Goal: Task Accomplishment & Management: Manage account settings

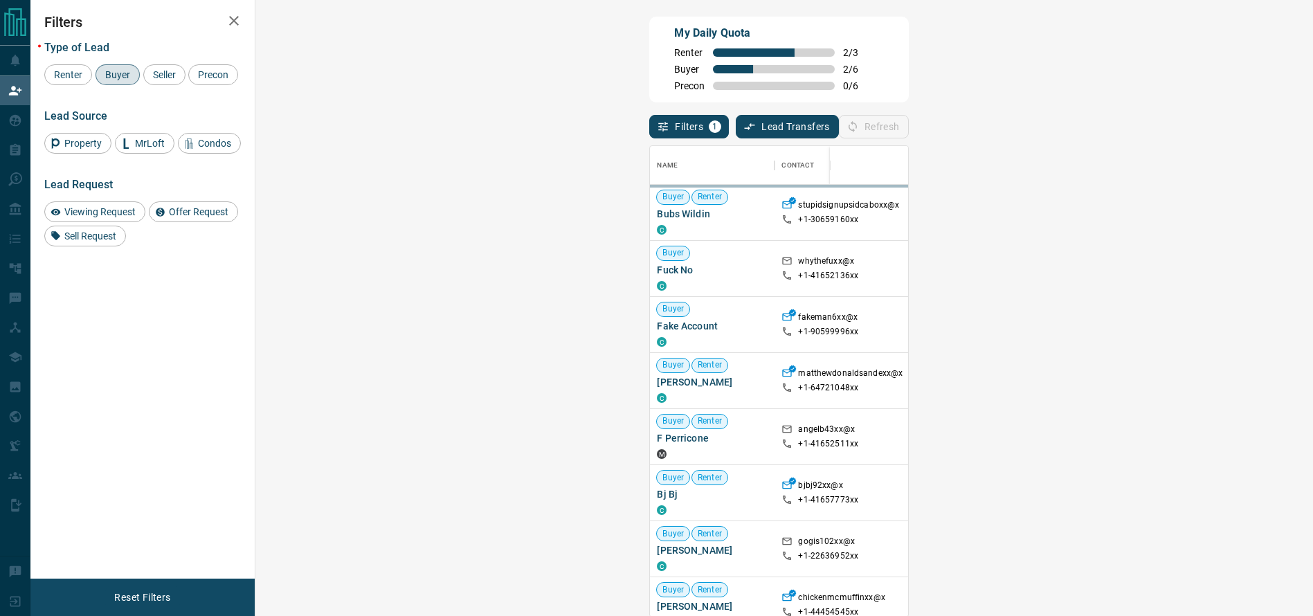
scroll to position [455, 1012]
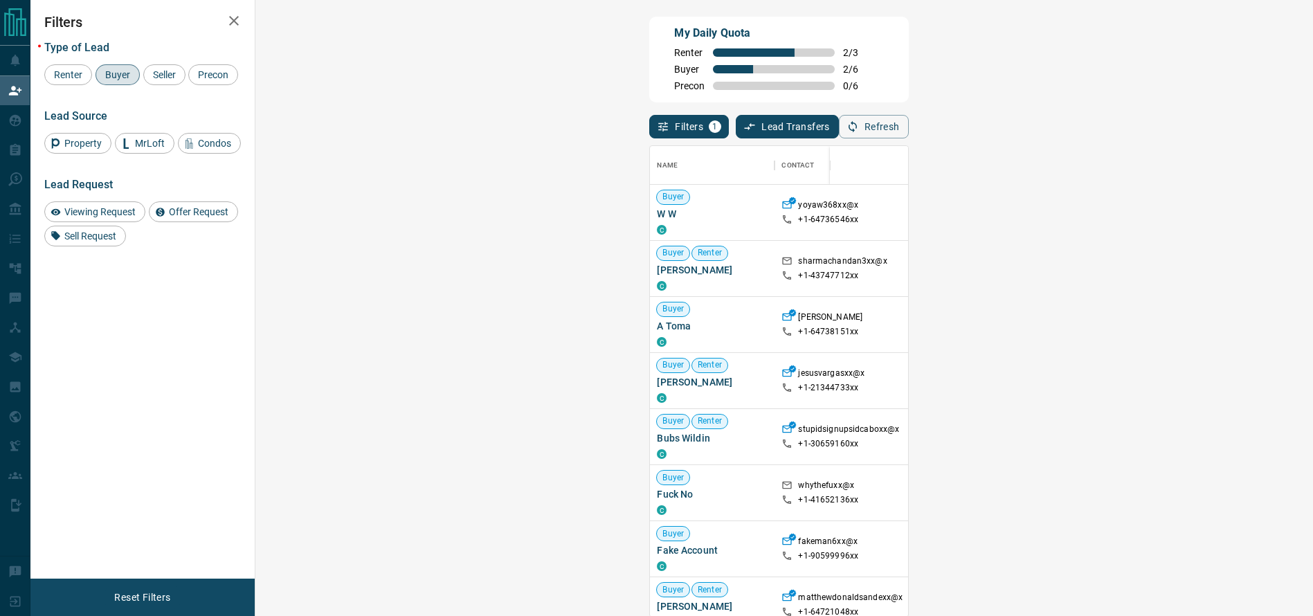
click at [1184, 279] on span "Offer Request ( 1 )" at bounding box center [1216, 279] width 64 height 10
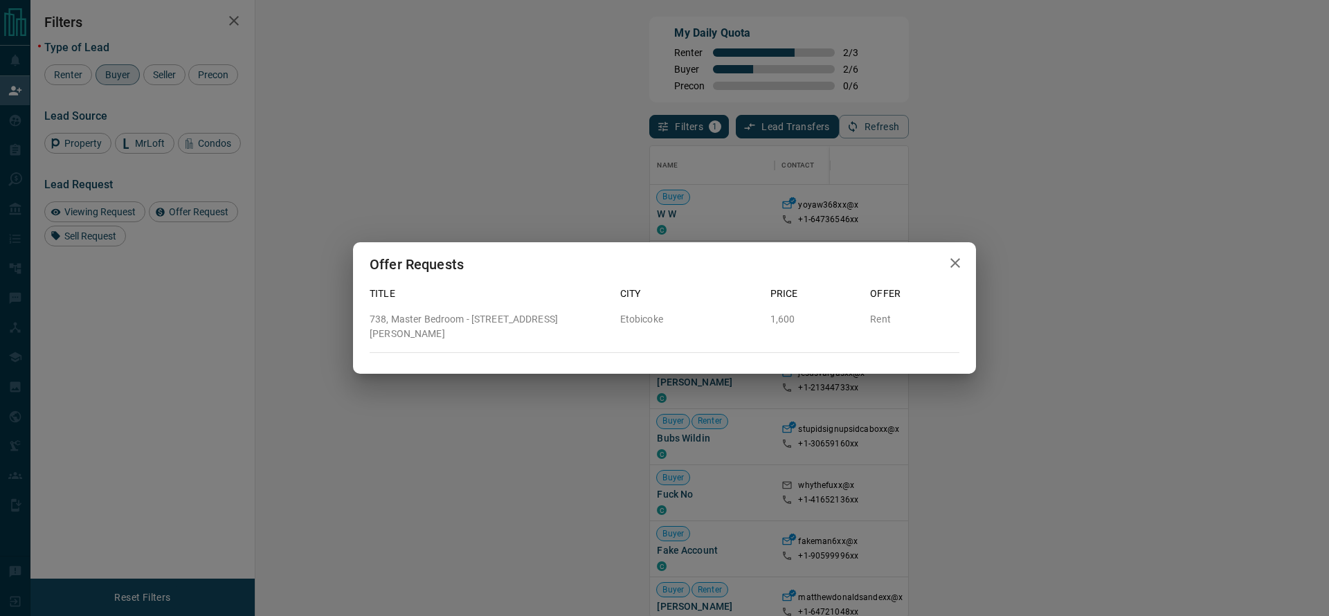
click at [1084, 270] on div "Offer Requests Title City Price Offer 738, Master Bedroom - [STREET_ADDRESS][PE…" at bounding box center [664, 308] width 1329 height 616
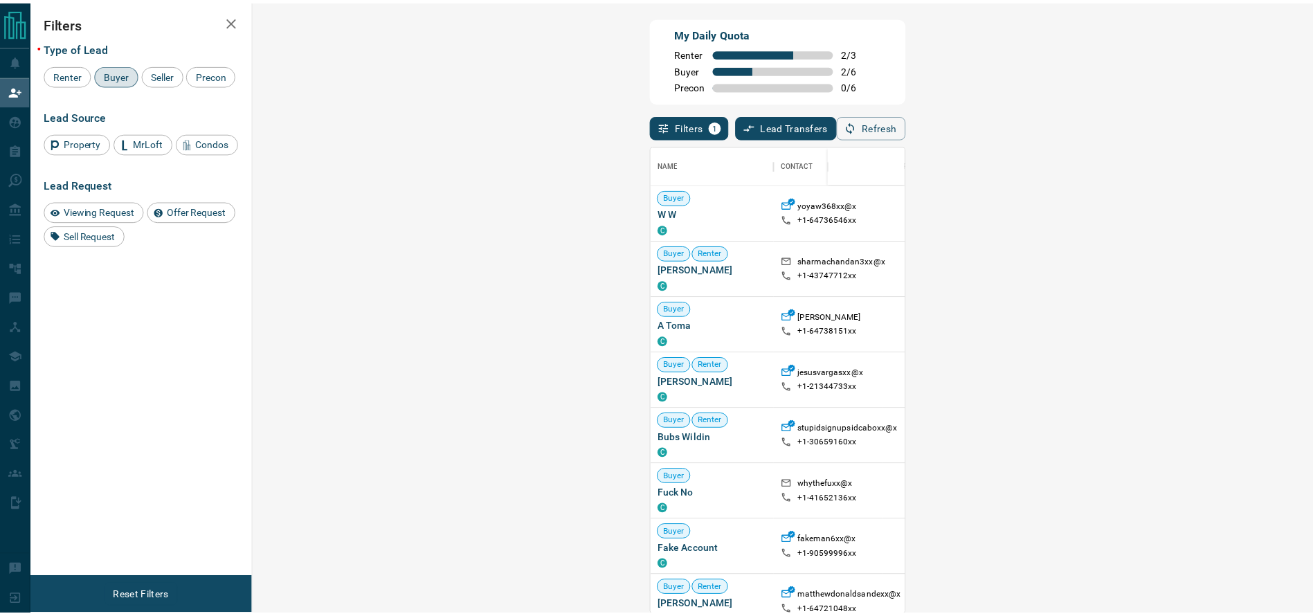
scroll to position [17, 17]
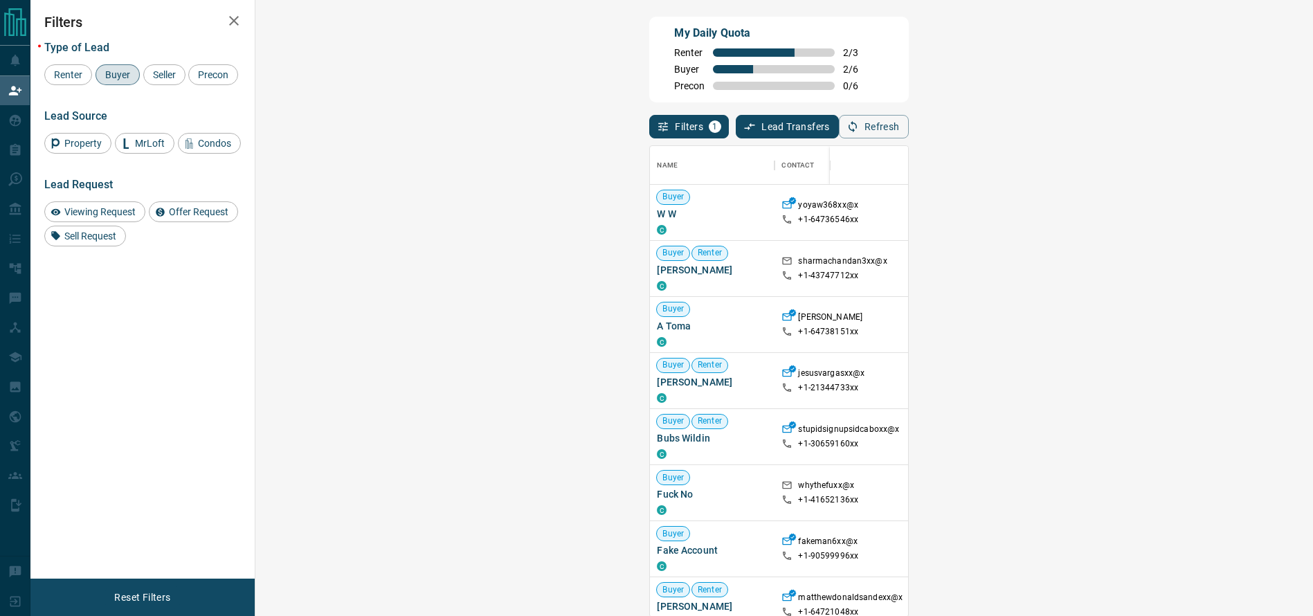
click at [1169, 246] on div "Viewing Request ( 1 ) Offer Request ( 1 )" at bounding box center [1224, 268] width 111 height 55
click at [1184, 254] on span "Viewing Request ( 1 )" at bounding box center [1222, 258] width 76 height 14
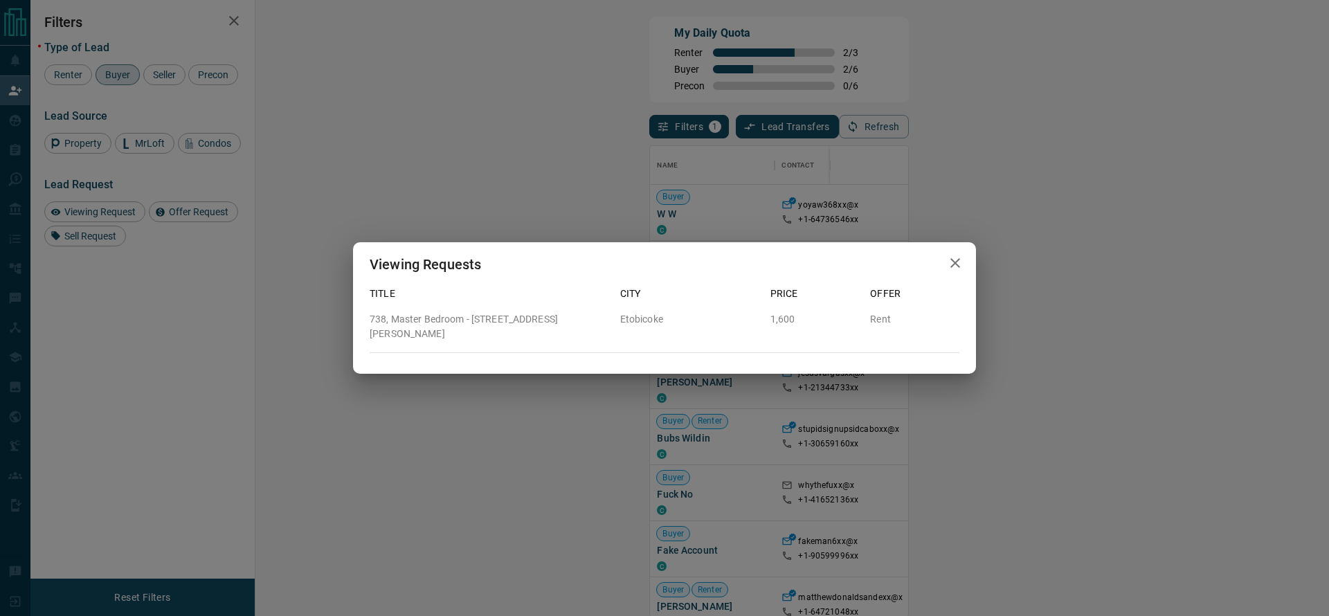
click at [952, 195] on div "Viewing Requests Title City Price Offer 738, Master Bedroom - [STREET_ADDRESS][…" at bounding box center [664, 308] width 1329 height 616
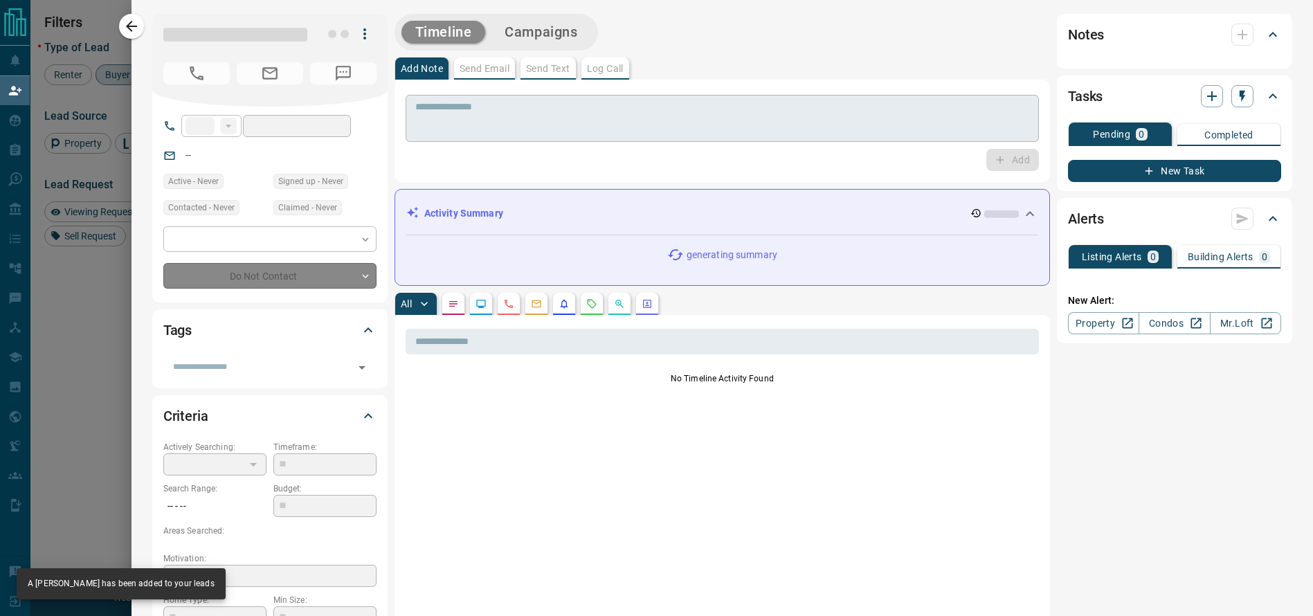
type input "**"
type input "**********"
type input "**"
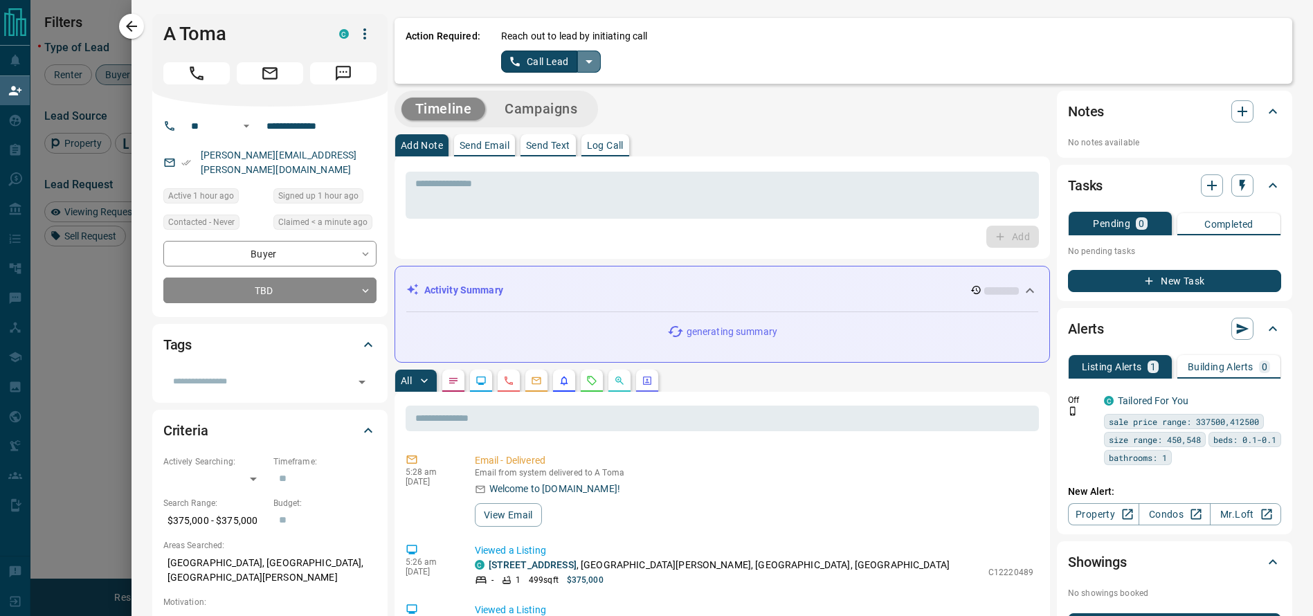
click at [581, 66] on icon "split button" at bounding box center [589, 61] width 17 height 17
click at [540, 107] on li "Log Manual Call" at bounding box center [550, 109] width 84 height 21
click at [515, 58] on button "Log Manual Call" at bounding box center [546, 62] width 91 height 22
click at [501, 57] on button "Yes" at bounding box center [515, 61] width 28 height 21
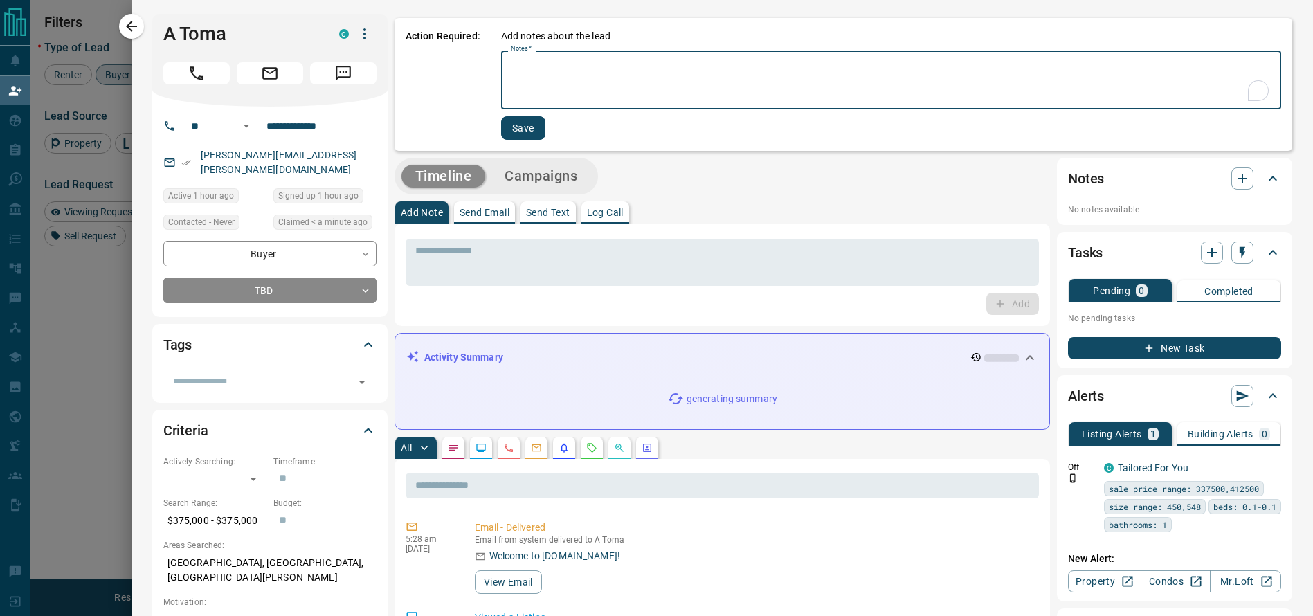
click at [511, 62] on textarea "Notes   *" at bounding box center [891, 80] width 760 height 47
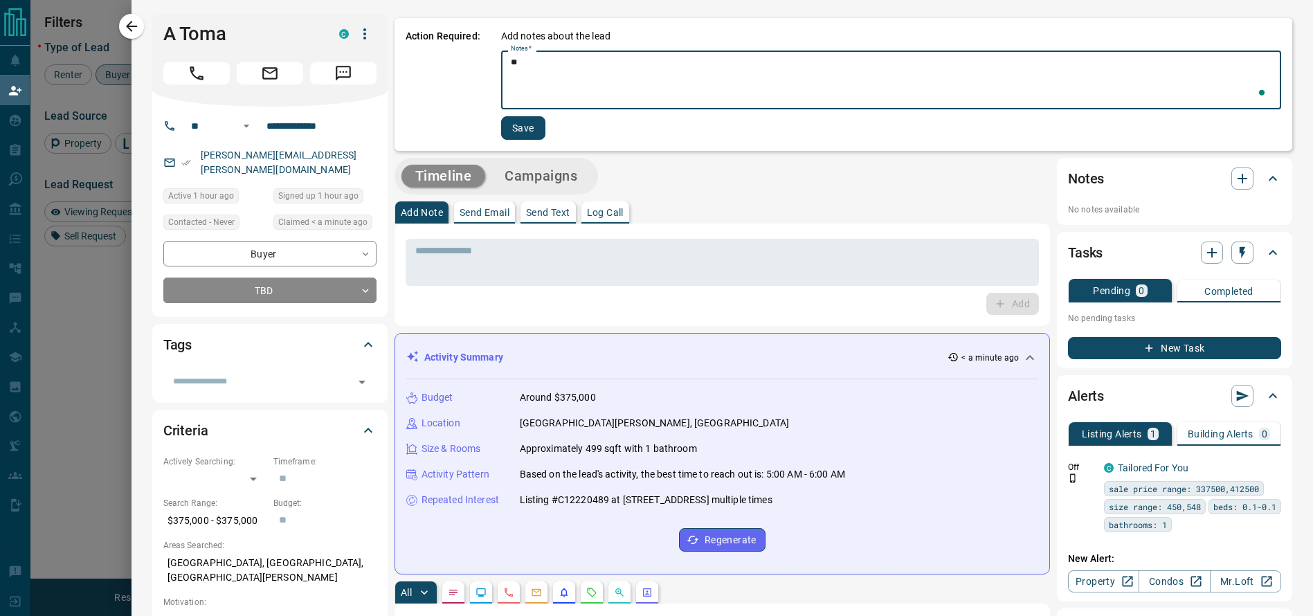
type textarea "*"
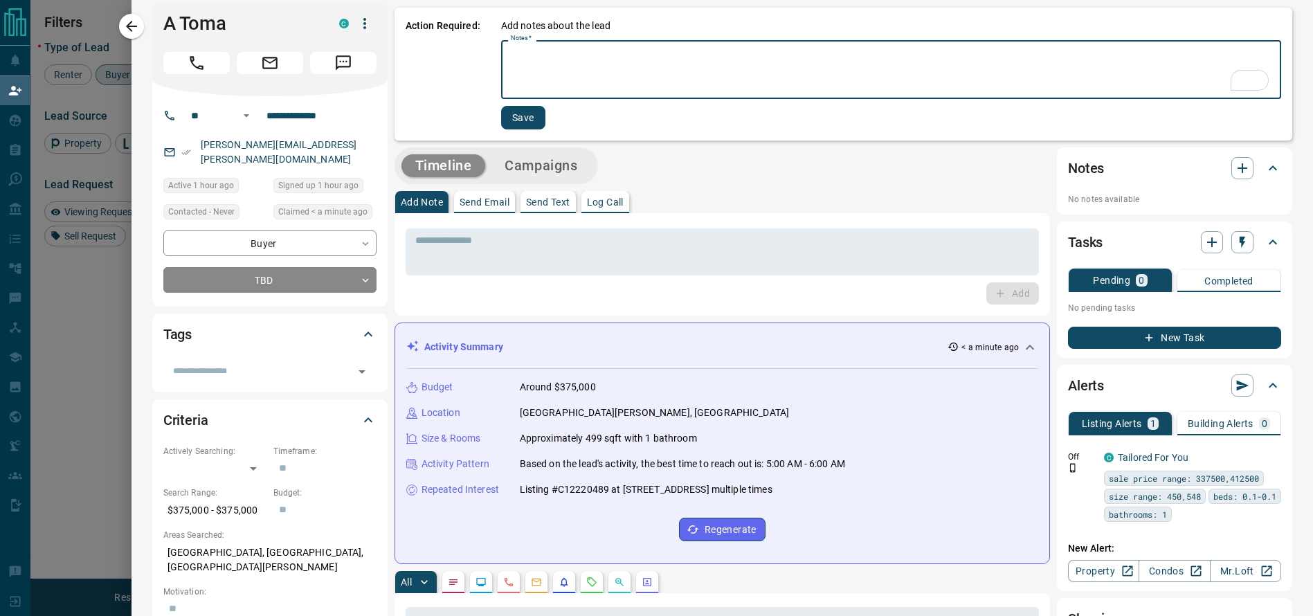
scroll to position [0, 0]
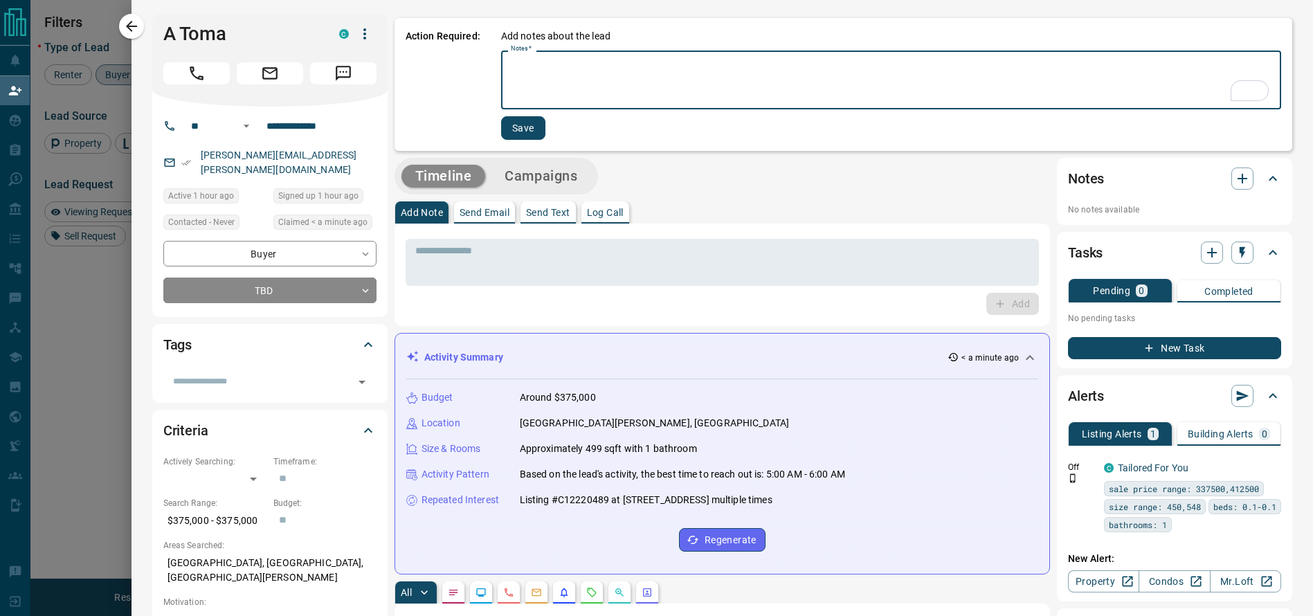
click at [501, 69] on div "* Notes   *" at bounding box center [891, 80] width 780 height 59
type textarea "*********"
click at [501, 130] on button "Save" at bounding box center [523, 128] width 44 height 24
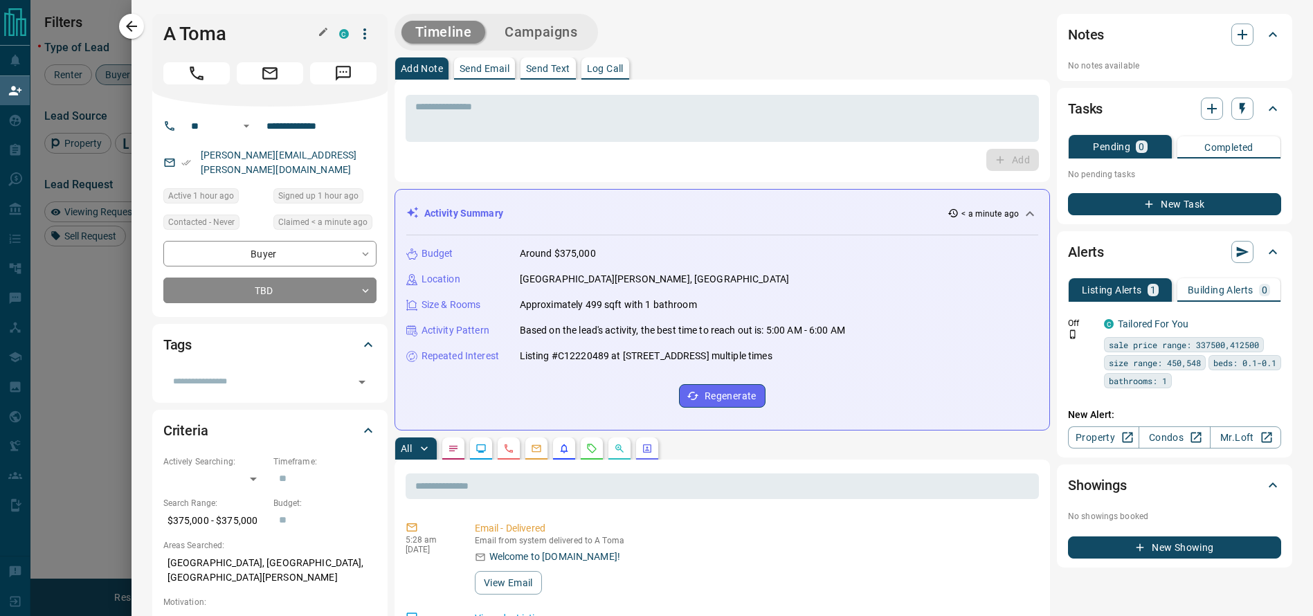
click at [142, 27] on button "button" at bounding box center [131, 26] width 25 height 25
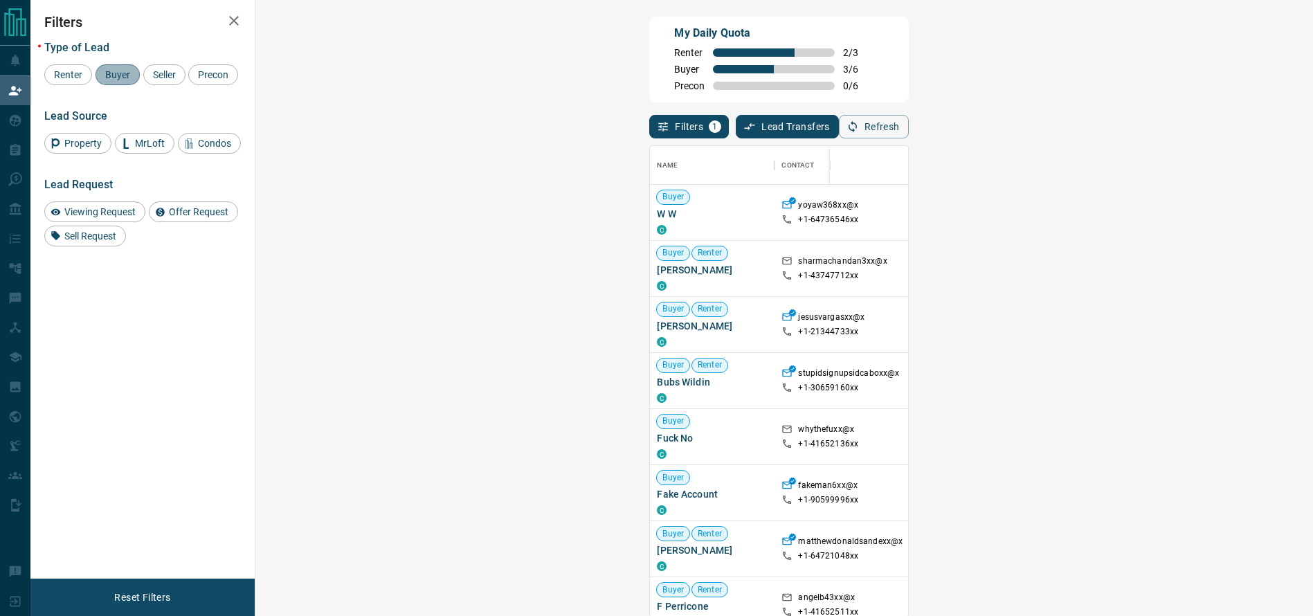
click at [101, 75] on span "Buyer" at bounding box center [117, 74] width 35 height 11
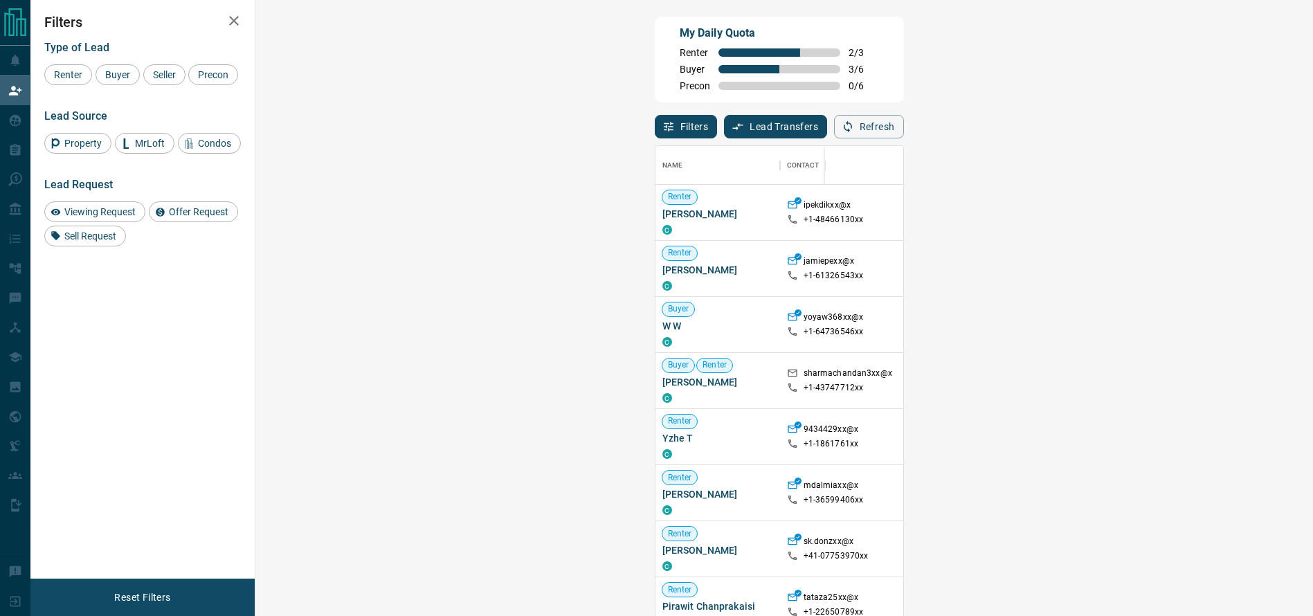
click at [1189, 375] on span "Viewing Request ( 1 )" at bounding box center [1227, 370] width 76 height 10
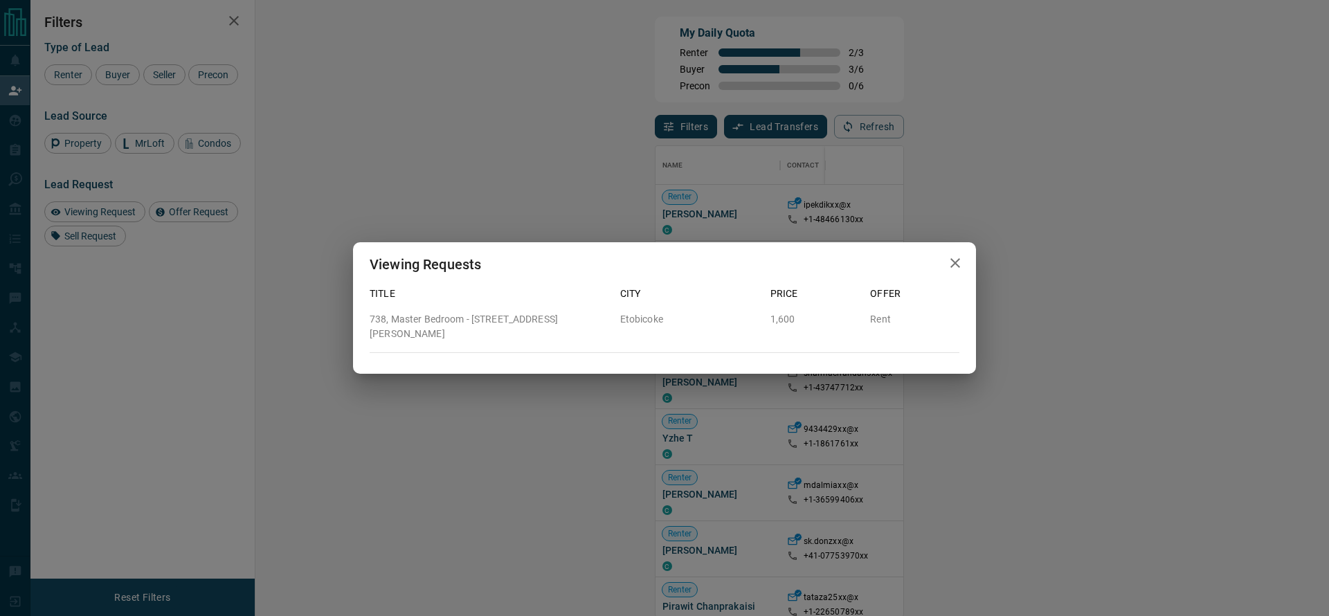
click at [866, 243] on div "Viewing Requests Title City Price Offer 738, Master Bedroom - [STREET_ADDRESS][…" at bounding box center [664, 308] width 1329 height 616
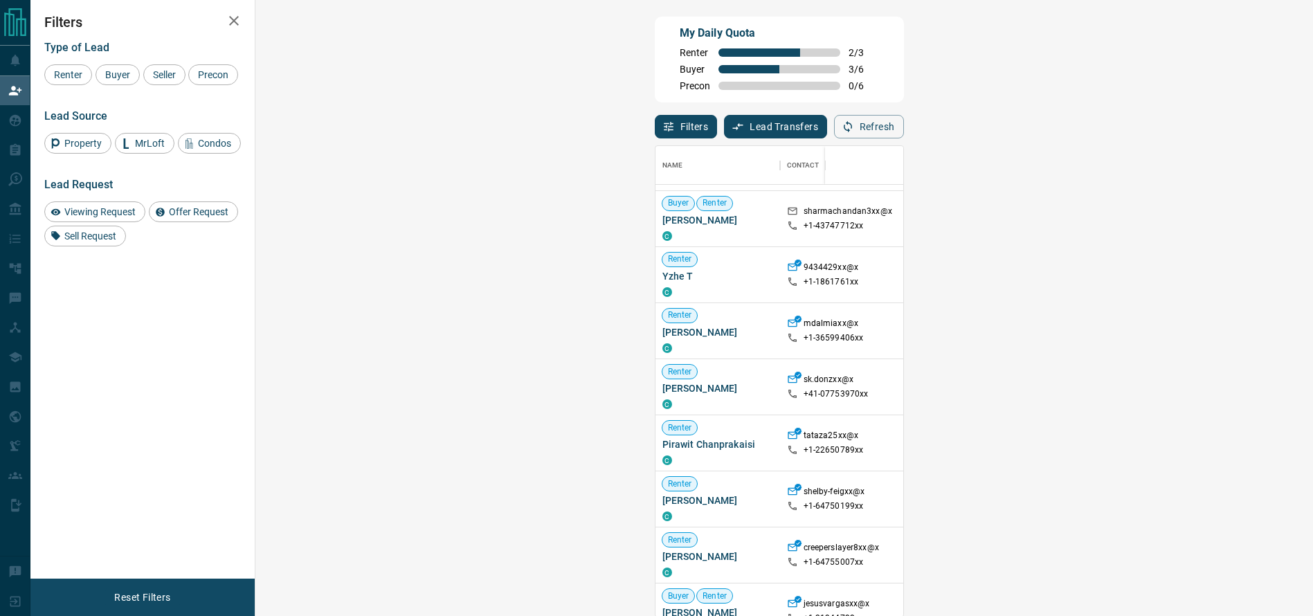
scroll to position [160, 0]
click at [1174, 325] on div "Viewing Request ( 1 )" at bounding box center [1229, 332] width 111 height 55
click at [1189, 327] on span "Viewing Request ( 1 )" at bounding box center [1227, 333] width 76 height 14
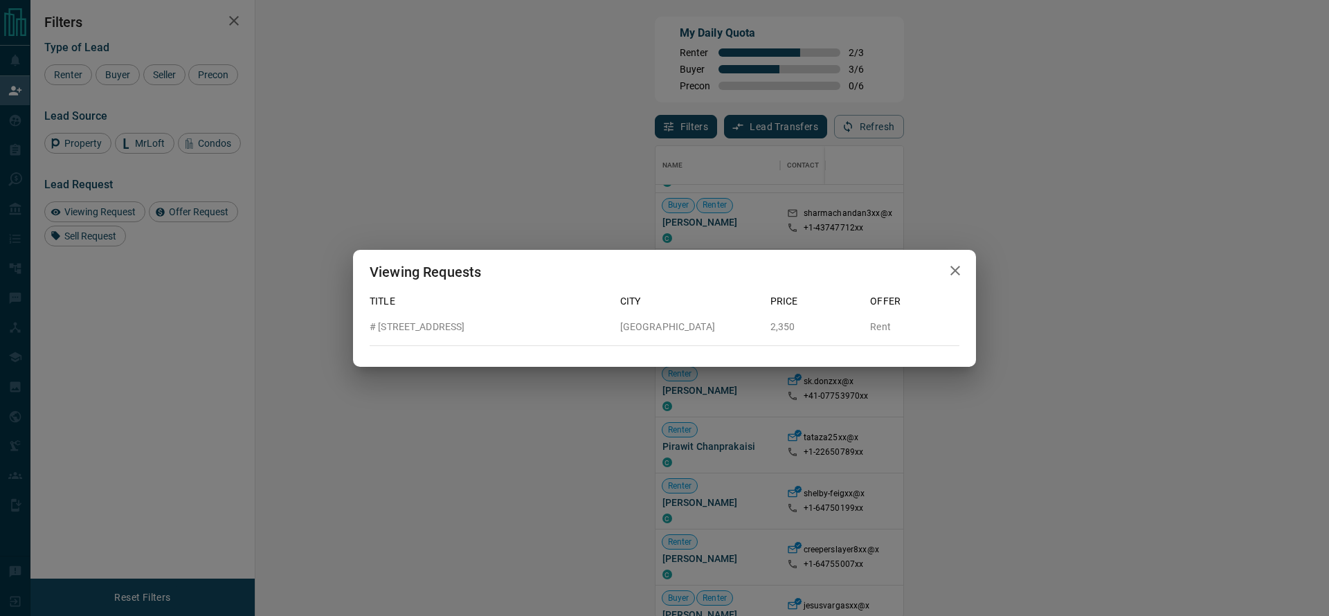
drag, startPoint x: 1208, startPoint y: 281, endPoint x: 1213, endPoint y: 286, distance: 7.4
click at [1210, 282] on div "Viewing Requests Title City Price Offer # [STREET_ADDRESS][GEOGRAPHIC_DATA] Rent" at bounding box center [664, 308] width 1329 height 616
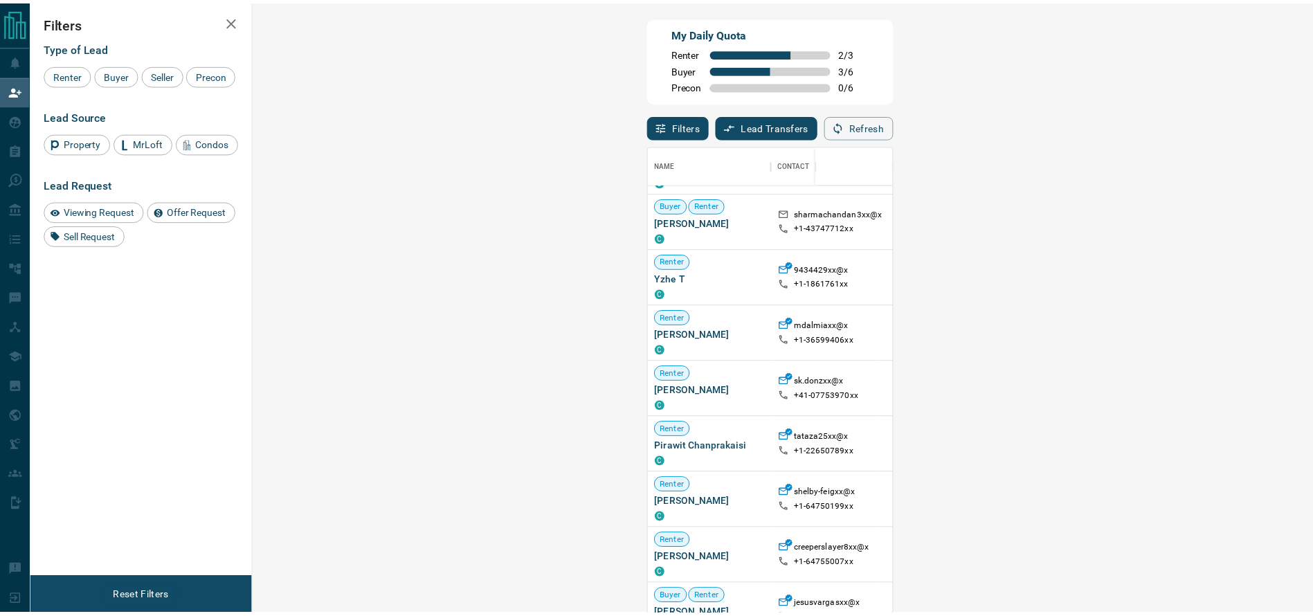
scroll to position [17, 17]
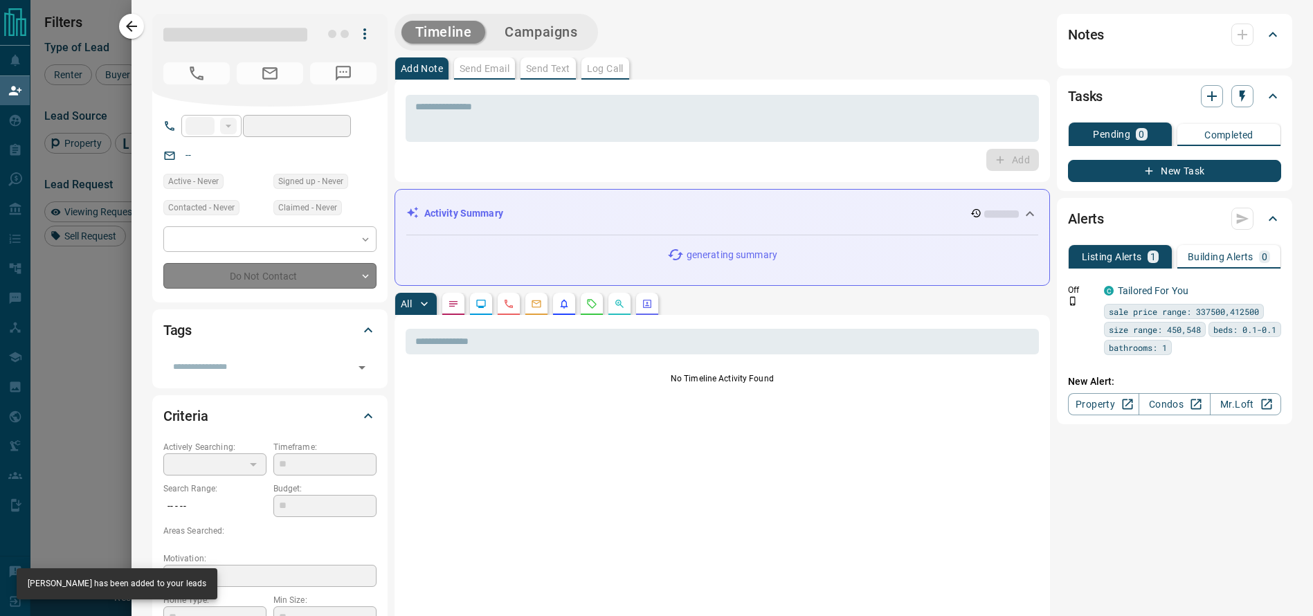
type input "**"
type input "**********"
type input "**"
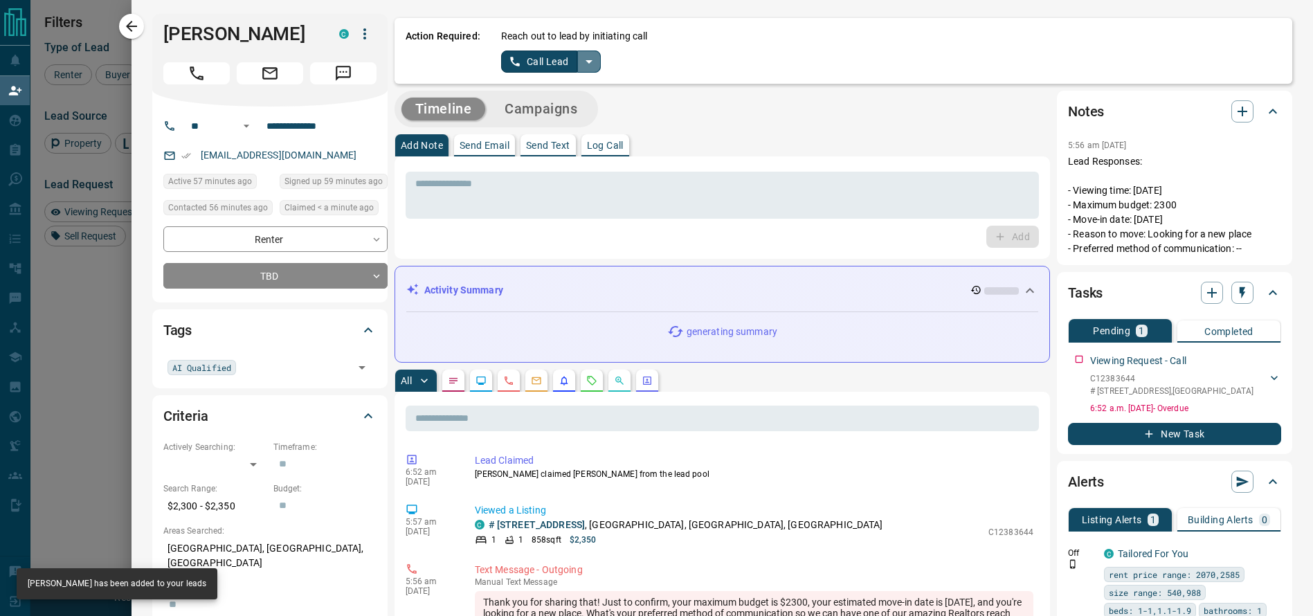
click at [581, 66] on icon "split button" at bounding box center [589, 61] width 17 height 17
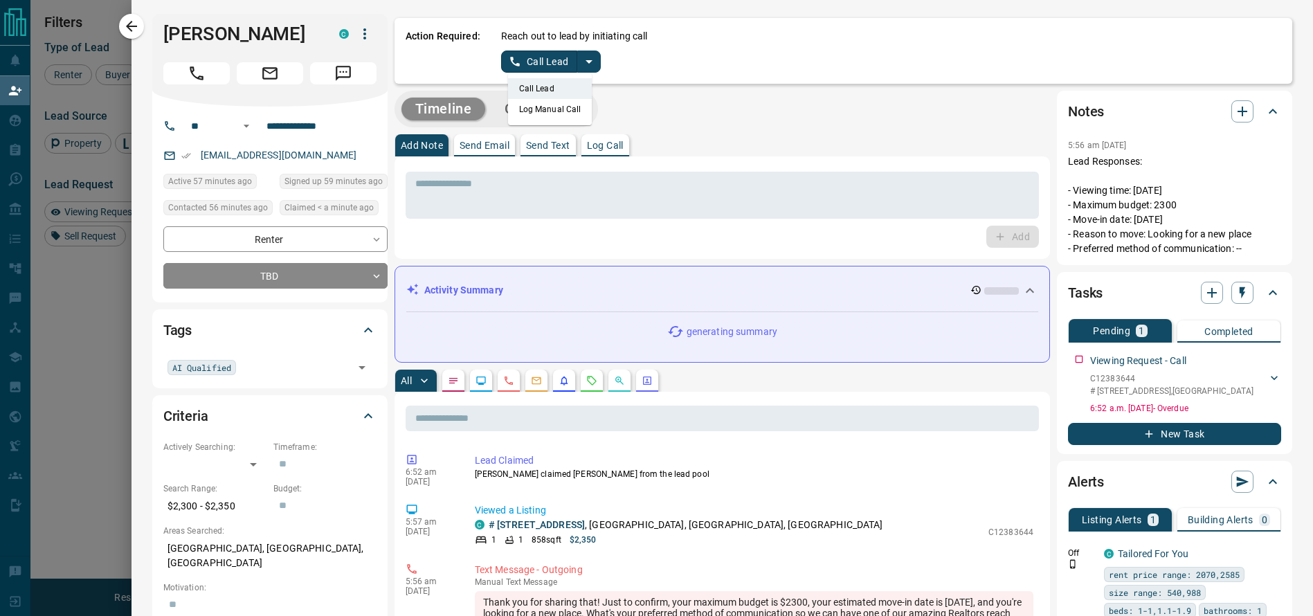
click at [563, 110] on li "Log Manual Call" at bounding box center [550, 109] width 84 height 21
click at [512, 58] on button "Log Manual Call" at bounding box center [546, 62] width 91 height 22
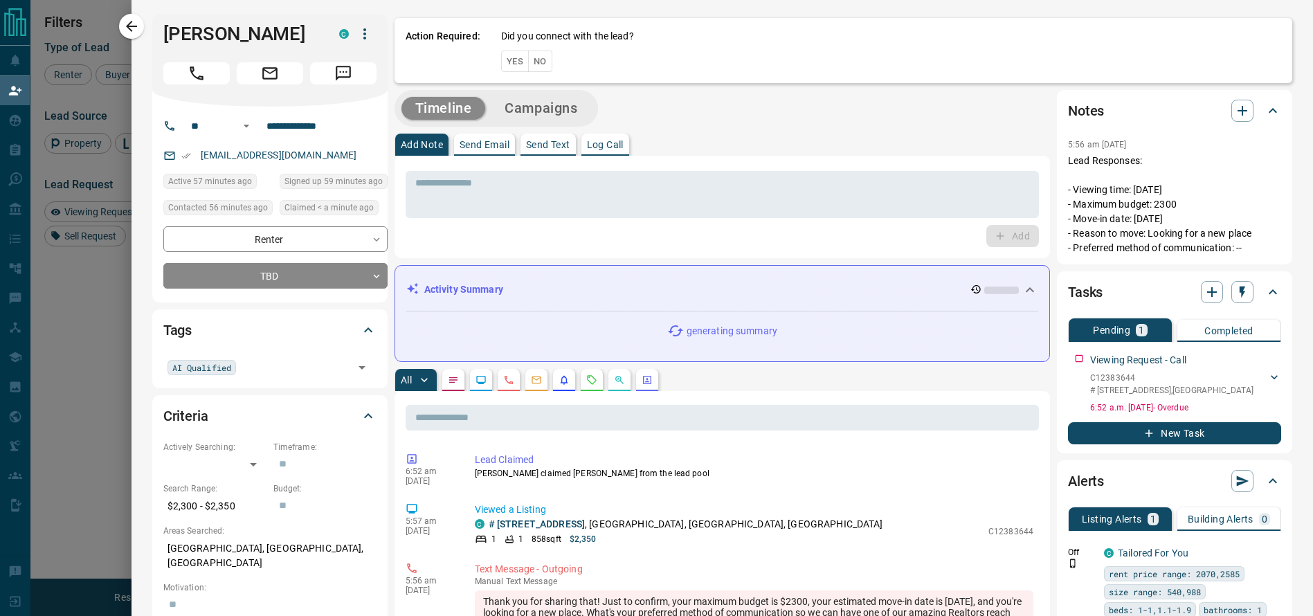
click at [501, 56] on button "Yes" at bounding box center [515, 61] width 28 height 21
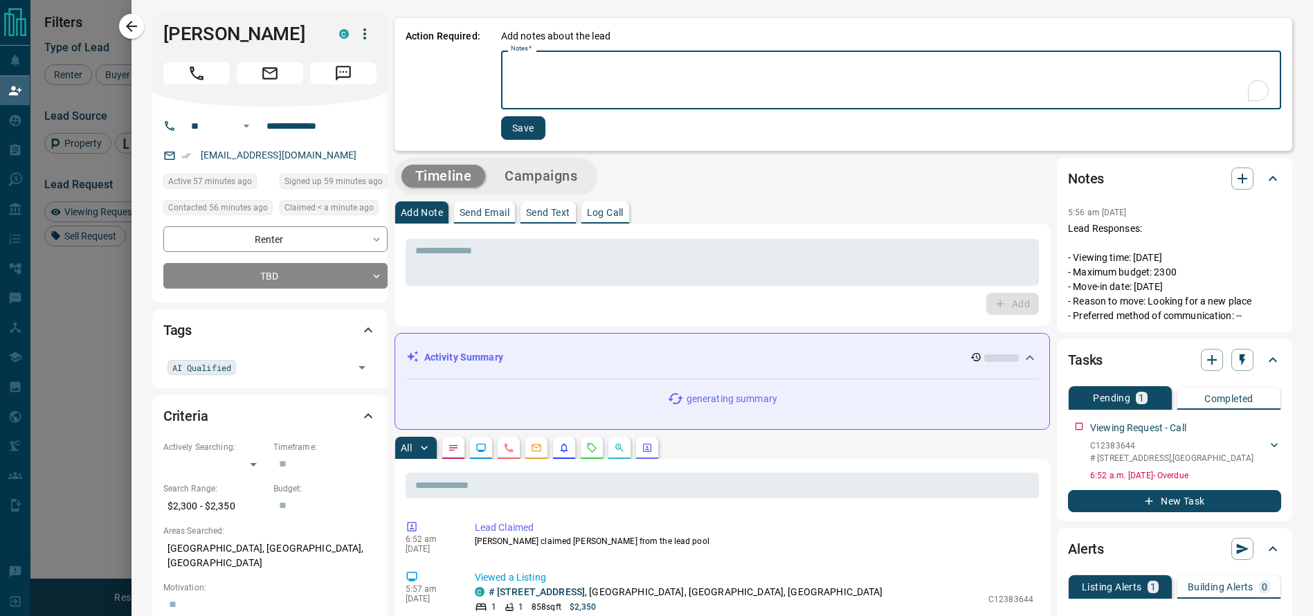
click at [511, 72] on textarea "Notes   *" at bounding box center [891, 80] width 760 height 47
type textarea "*********"
click at [507, 135] on button "Save" at bounding box center [523, 128] width 44 height 24
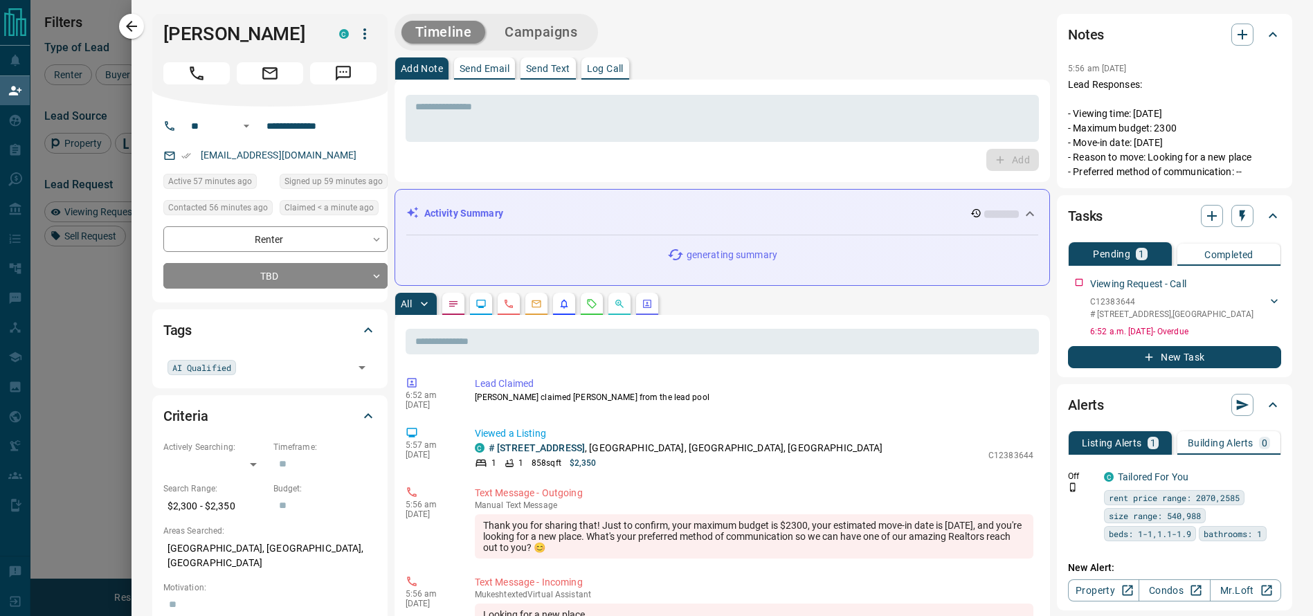
click at [152, 33] on div "[PERSON_NAME] C" at bounding box center [269, 60] width 235 height 93
click at [141, 30] on button "button" at bounding box center [131, 26] width 25 height 25
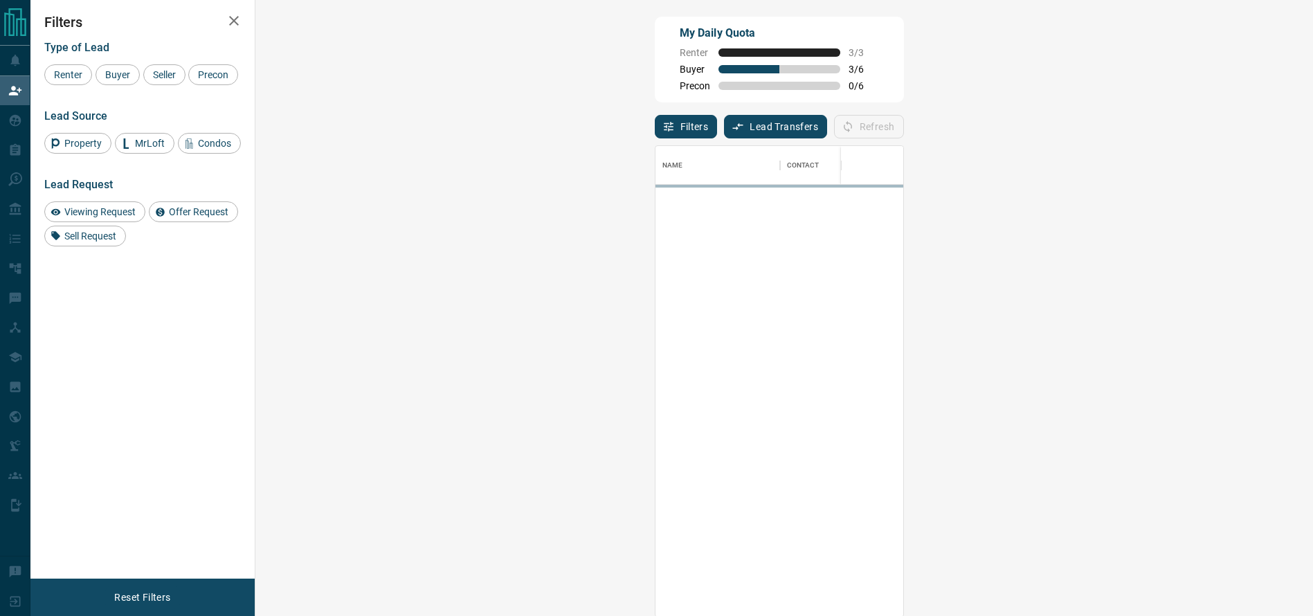
scroll to position [455, 1012]
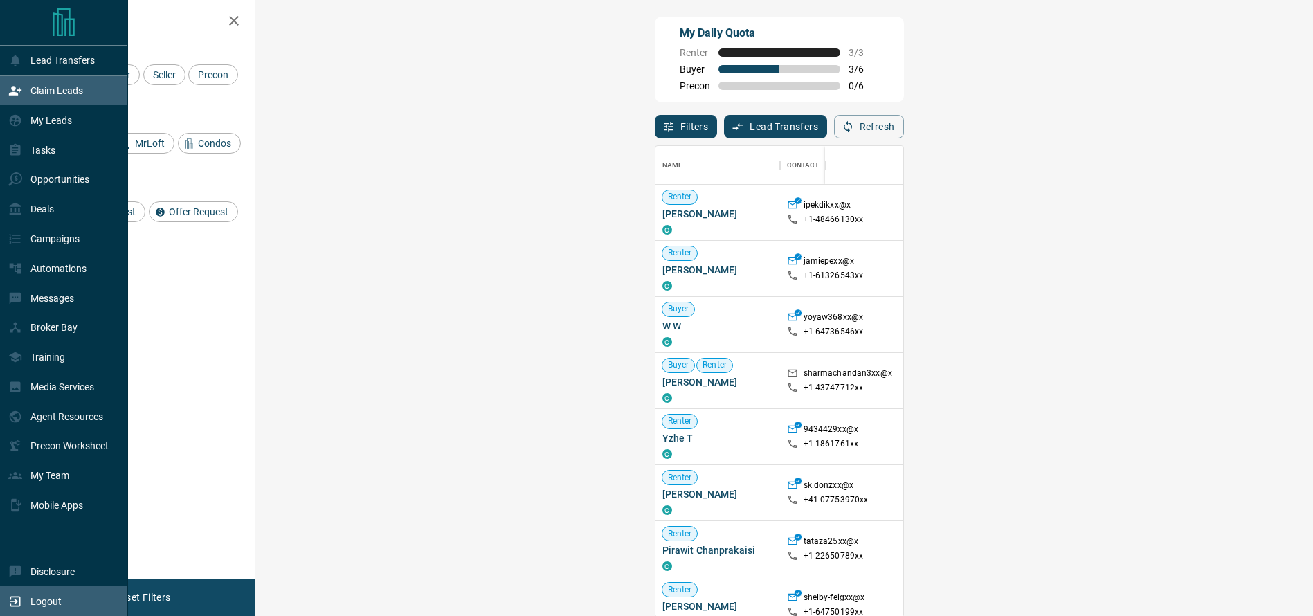
click at [21, 603] on icon at bounding box center [15, 601] width 14 height 14
